Goal: Information Seeking & Learning: Learn about a topic

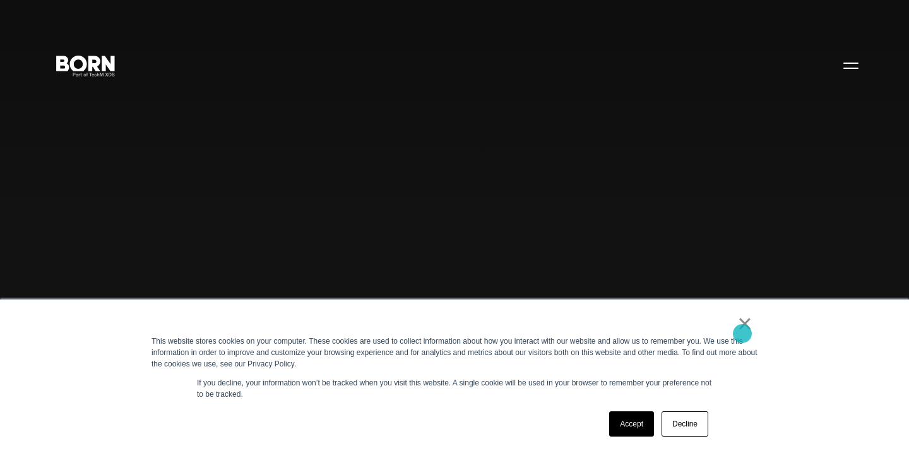
click at [743, 329] on link "×" at bounding box center [745, 323] width 15 height 11
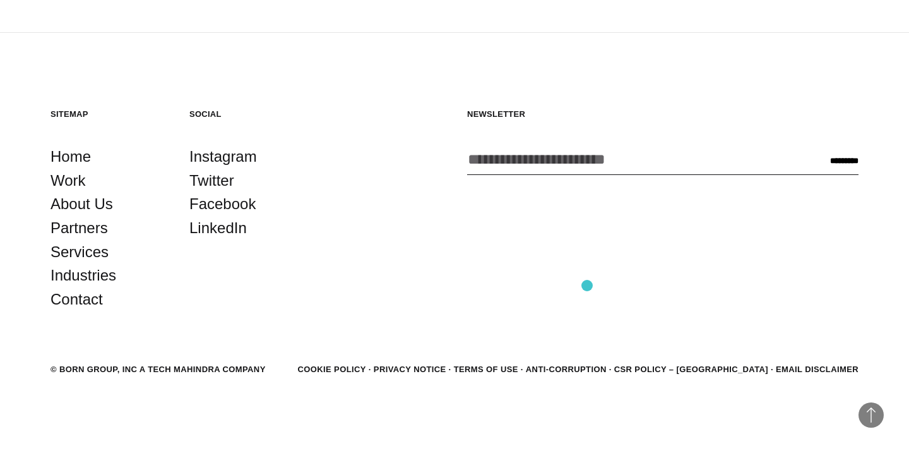
scroll to position [3380, 0]
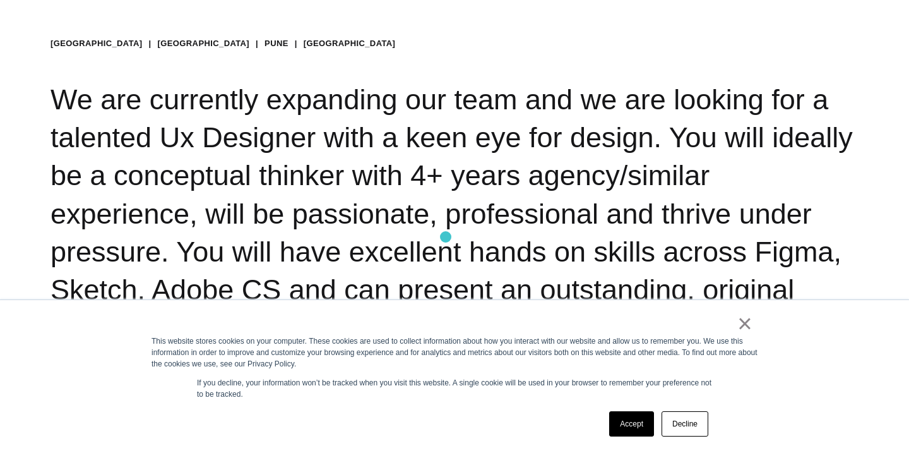
scroll to position [424, 0]
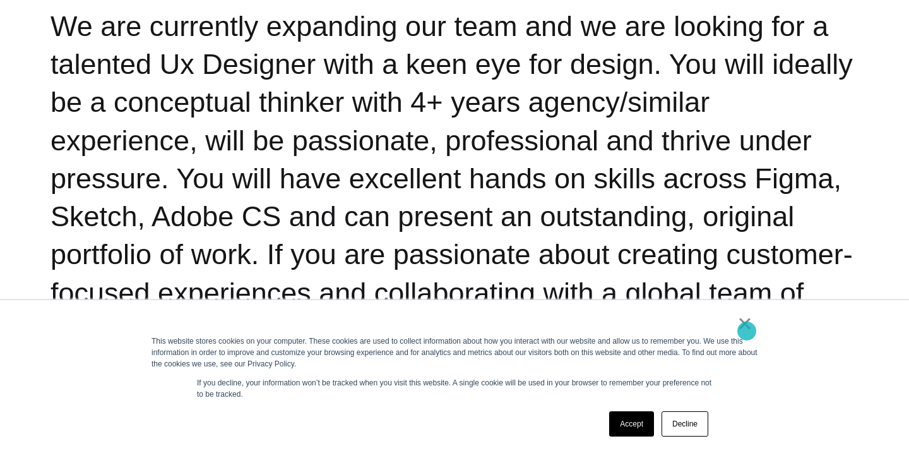
click at [747, 329] on link "×" at bounding box center [745, 323] width 15 height 11
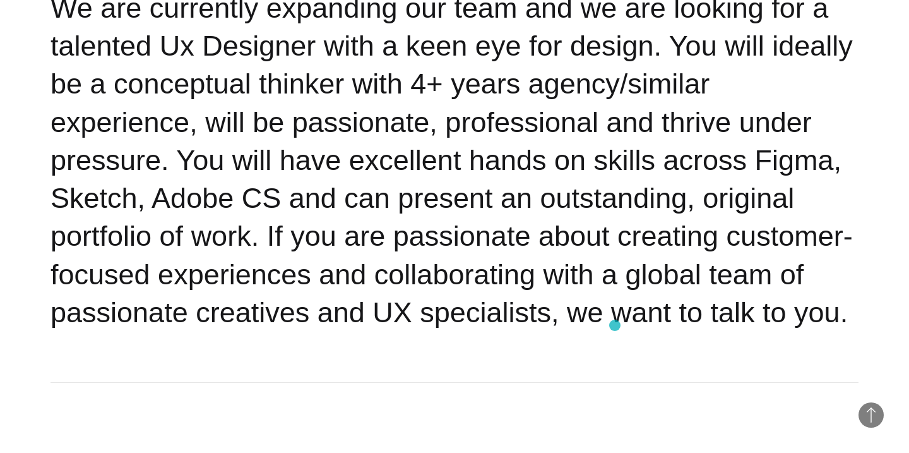
scroll to position [445, 0]
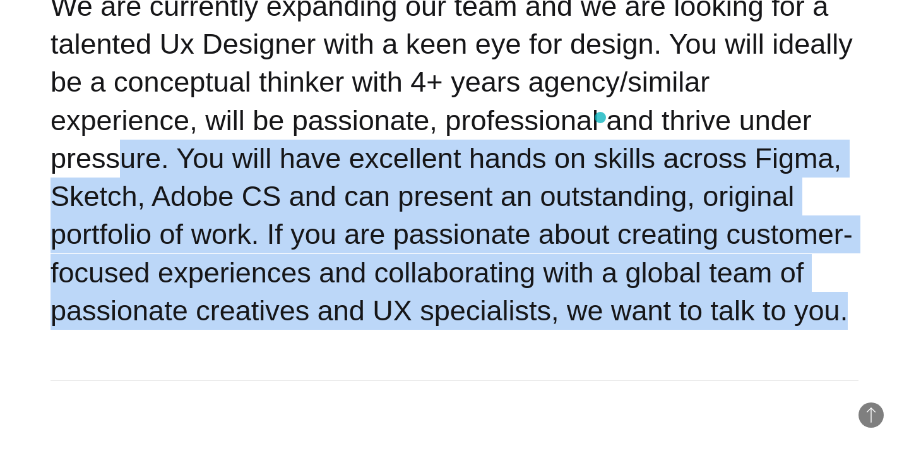
drag, startPoint x: 615, startPoint y: 327, endPoint x: 607, endPoint y: 104, distance: 223.7
click at [607, 104] on h2 "We are currently expanding our team and we are looking for a talented Ux Design…" at bounding box center [455, 158] width 808 height 343
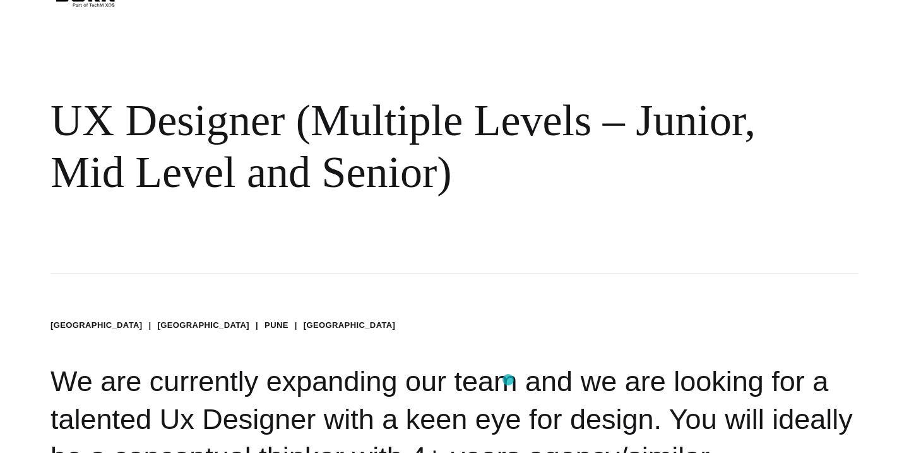
scroll to position [0, 0]
